Goal: Task Accomplishment & Management: Use online tool/utility

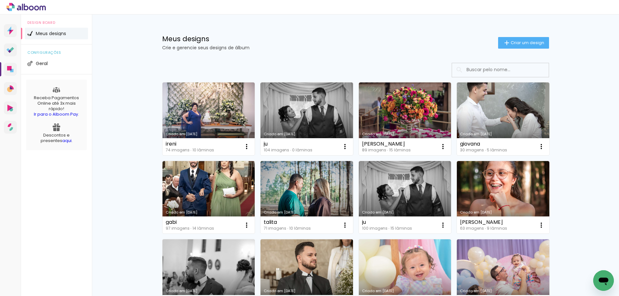
click at [201, 112] on link "Criado em [DATE]" at bounding box center [208, 118] width 92 height 73
